Goal: Communication & Community: Answer question/provide support

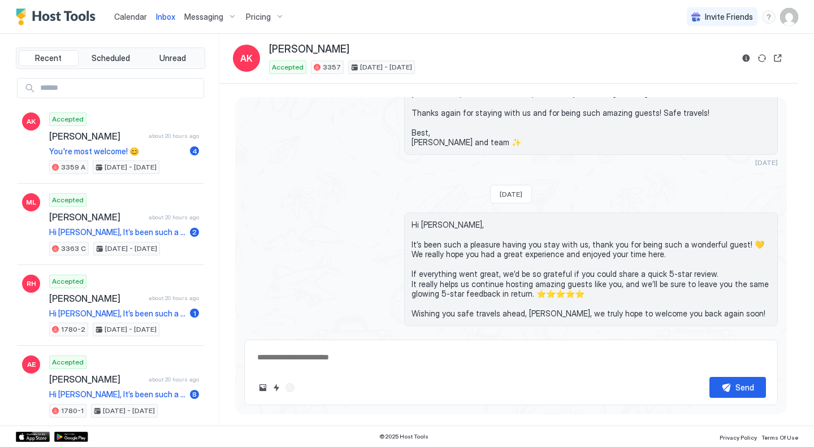
scroll to position [1932, 0]
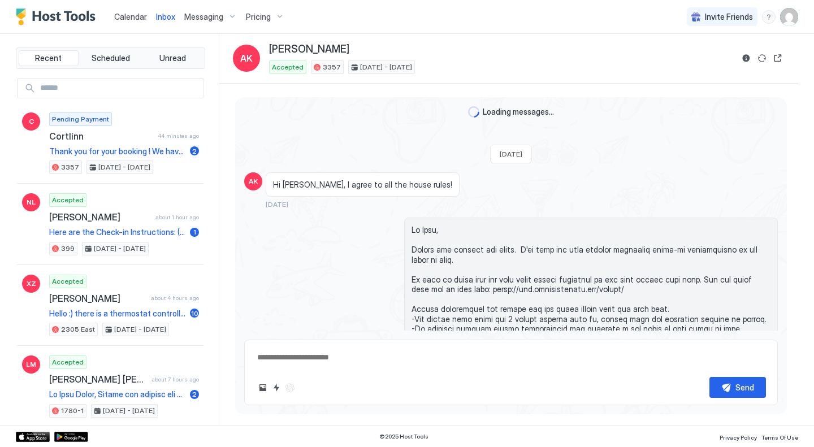
type textarea "*"
